Goal: Book appointment/travel/reservation

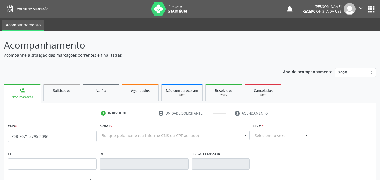
type input "708 7071 5795 2096"
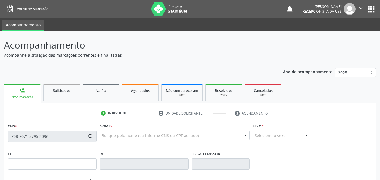
type input "054.875.714-30"
type input "23[DATE]"
type input "[PERSON_NAME]"
type input "[PHONE_NUMBER]"
type input "333.349.944-49"
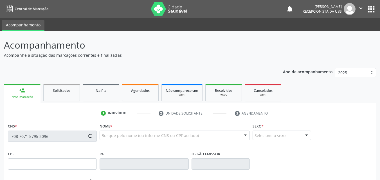
type input "S/N"
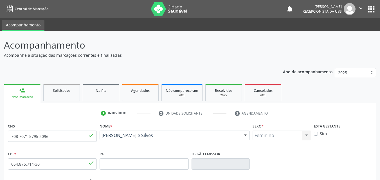
drag, startPoint x: 177, startPoint y: 142, endPoint x: 102, endPoint y: 137, distance: 75.9
click at [102, 137] on div "[PERSON_NAME] e Silves [PERSON_NAME] e Silves CNS: 708 7071 5795 2096 CPF: 054.…" at bounding box center [175, 138] width 150 height 14
copy span "[PERSON_NAME] e Silves"
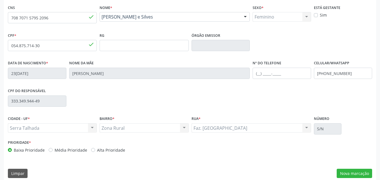
scroll to position [125, 0]
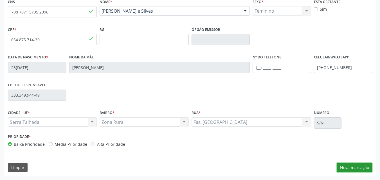
click at [355, 168] on button "Nova marcação" at bounding box center [354, 168] width 35 height 10
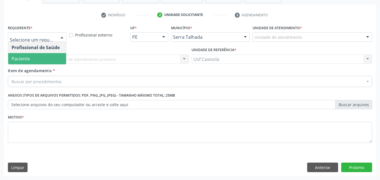
click at [59, 60] on span "Paciente" at bounding box center [37, 58] width 58 height 11
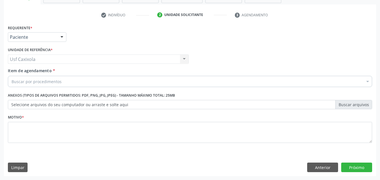
click at [66, 81] on div "Buscar por procedimentos" at bounding box center [190, 81] width 365 height 11
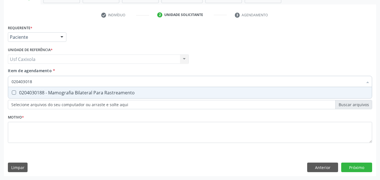
type input "0204030188"
click at [64, 92] on div "0204030188 - Mamografia Bilateral Para Rastreamento" at bounding box center [190, 93] width 357 height 5
click at [62, 93] on div "0204030188 - Mamografia Bilateral Para Rastreamento" at bounding box center [190, 93] width 357 height 5
checkbox Rastreamento "true"
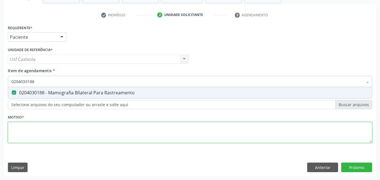
click at [62, 131] on div "Requerente * Paciente Profissional de Saúde Paciente Nenhum resultado encontrad…" at bounding box center [190, 88] width 365 height 128
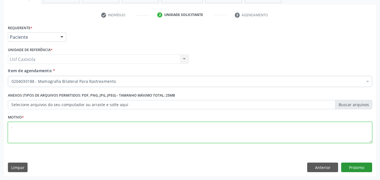
type textarea "."
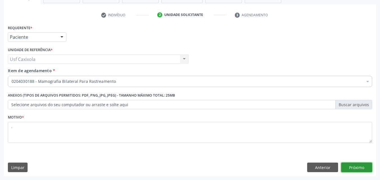
click at [350, 166] on button "Próximo" at bounding box center [357, 168] width 31 height 10
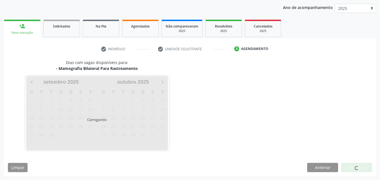
scroll to position [64, 0]
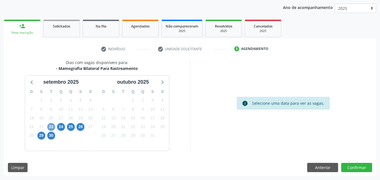
click at [53, 127] on span "23" at bounding box center [51, 127] width 8 height 8
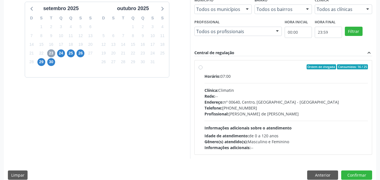
scroll to position [146, 0]
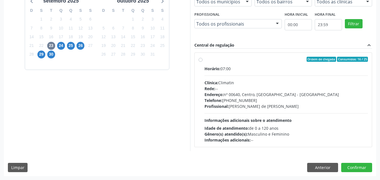
click at [205, 59] on label "Ordem de chegada Consumidos: 16 / 25 Horário: 07:00 Clínica: Climatin Rede: -- …" at bounding box center [287, 100] width 164 height 86
click at [202, 59] on input "Ordem de chegada Consumidos: 16 / 25 Horário: 07:00 Clínica: Climatin Rede: -- …" at bounding box center [201, 59] width 4 height 5
radio input "true"
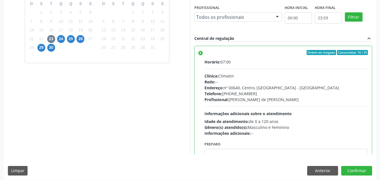
scroll to position [156, 0]
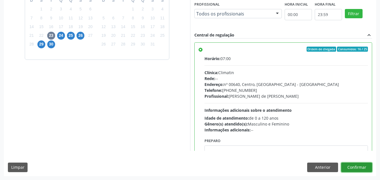
click at [354, 167] on button "Confirmar" at bounding box center [357, 168] width 31 height 10
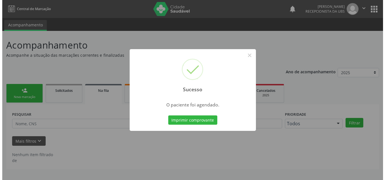
scroll to position [0, 0]
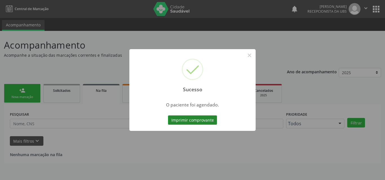
click at [198, 122] on button "Imprimir comprovante" at bounding box center [192, 121] width 49 height 10
